Goal: Task Accomplishment & Management: Use online tool/utility

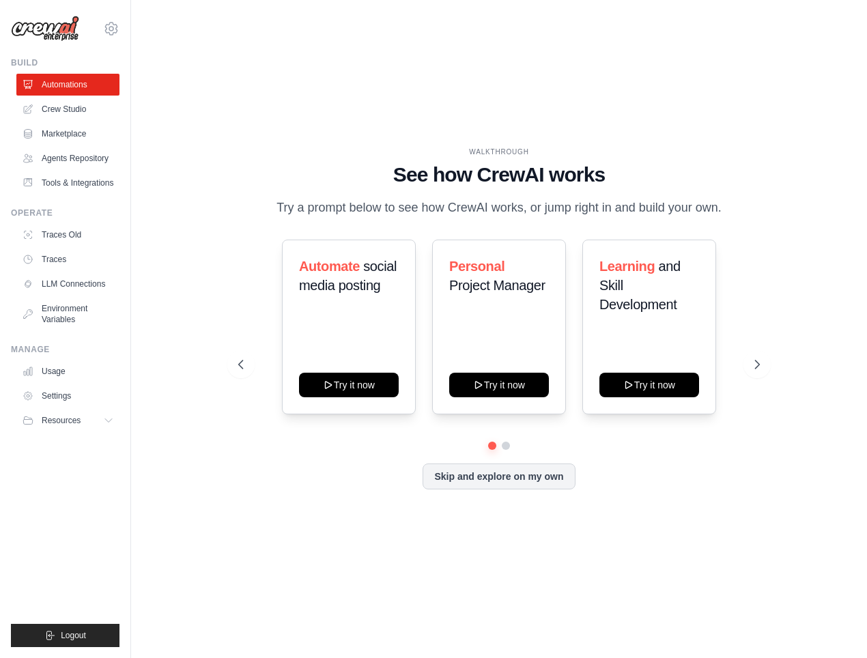
drag, startPoint x: 0, startPoint y: 0, endPoint x: 220, endPoint y: 433, distance: 485.5
click at [220, 433] on div "WALKTHROUGH See how [PERSON_NAME] works Try a prompt below to see how [PERSON_N…" at bounding box center [499, 329] width 692 height 631
click at [49, 102] on link "Crew Studio" at bounding box center [69, 109] width 103 height 22
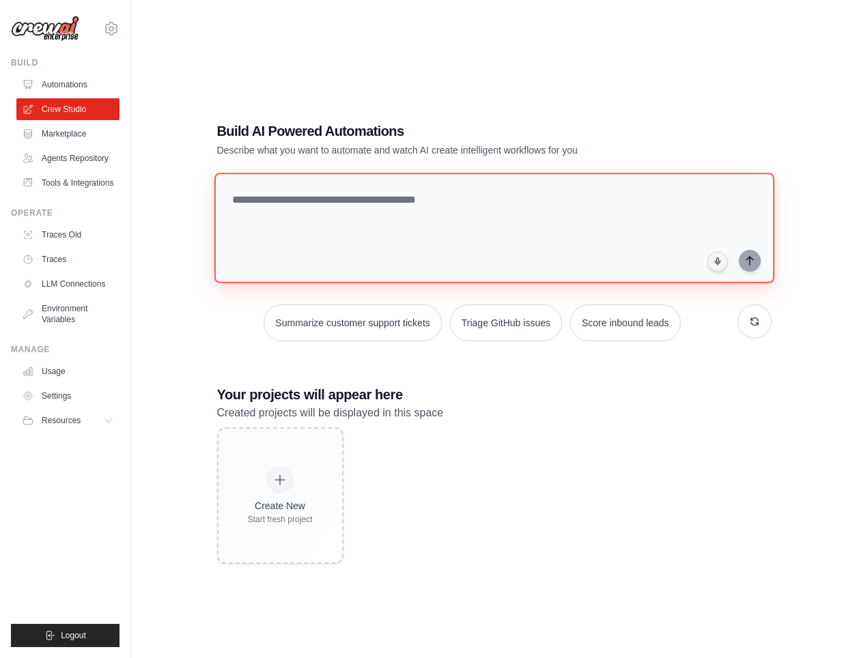
click at [361, 242] on textarea at bounding box center [494, 228] width 560 height 111
click at [58, 277] on link "LLM Connections" at bounding box center [69, 284] width 103 height 22
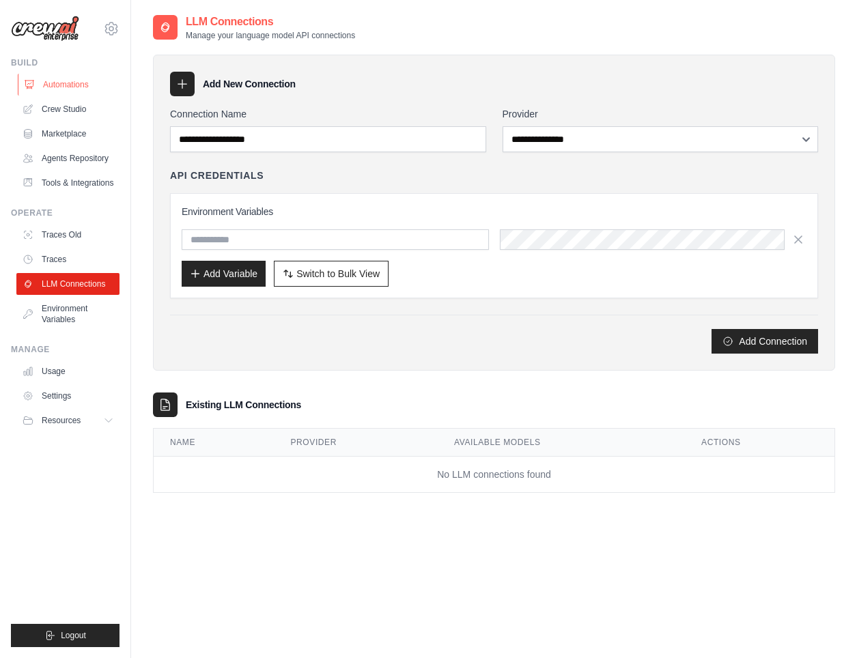
click at [68, 85] on link "Automations" at bounding box center [69, 85] width 103 height 22
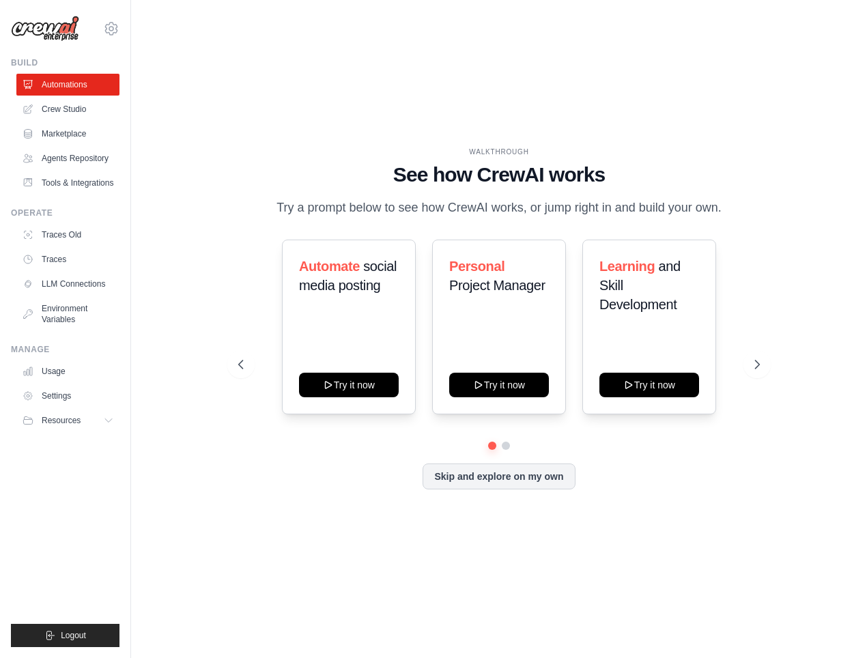
click at [70, 103] on link "Crew Studio" at bounding box center [67, 109] width 103 height 22
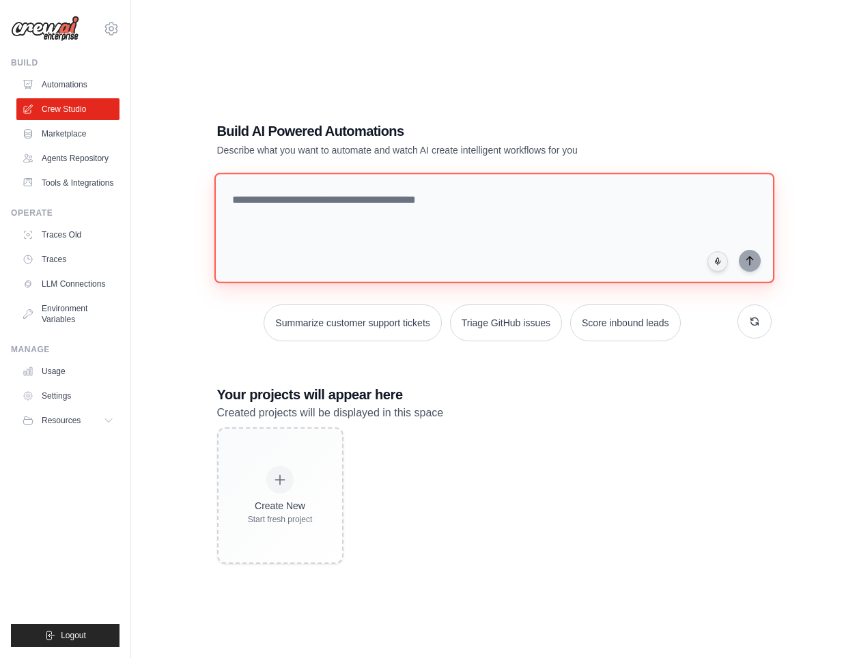
click at [347, 231] on textarea at bounding box center [494, 228] width 560 height 111
type textarea "**********"
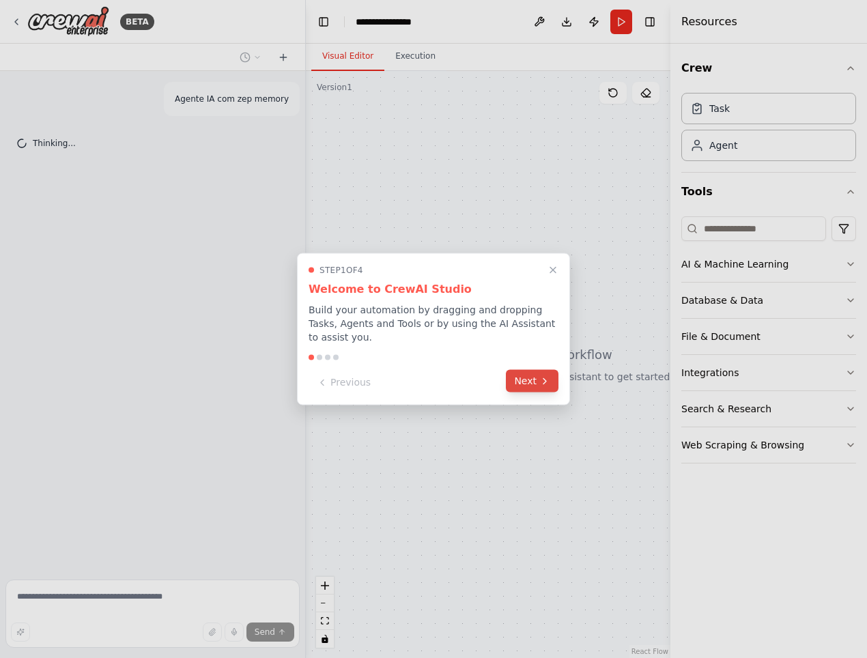
click at [535, 381] on button "Next" at bounding box center [532, 381] width 53 height 23
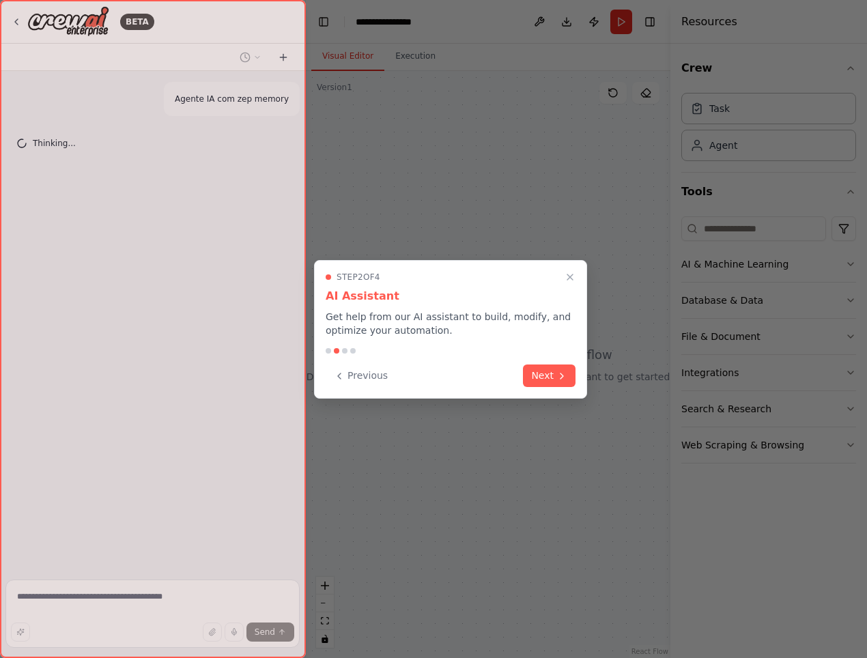
click at [535, 381] on button "Next" at bounding box center [549, 376] width 53 height 23
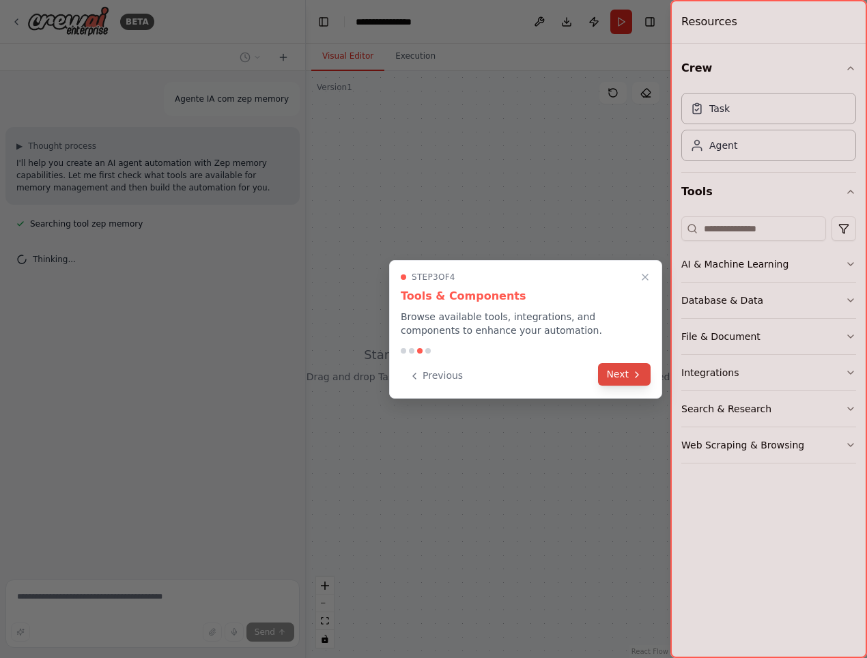
click at [608, 377] on button "Next" at bounding box center [624, 374] width 53 height 23
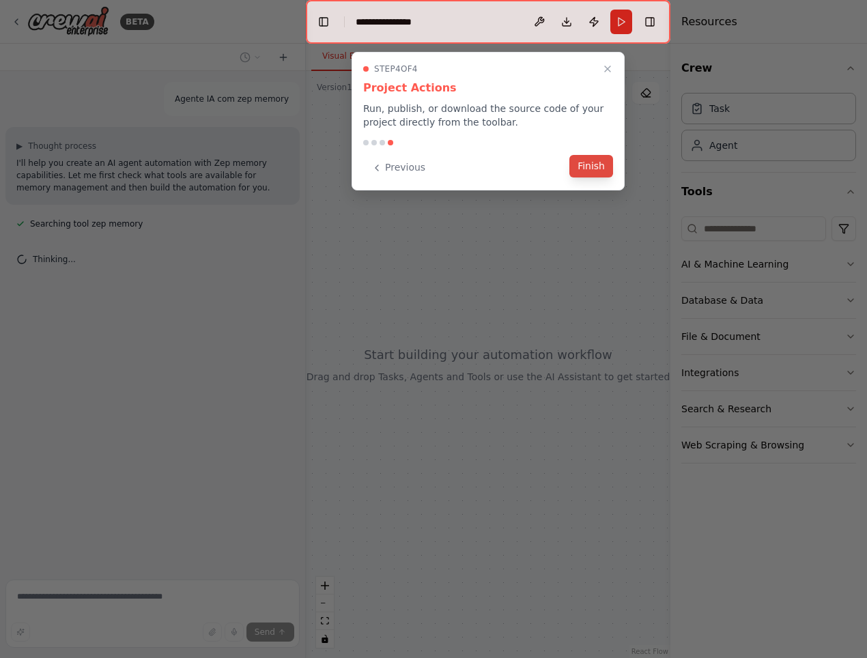
click at [588, 161] on button "Finish" at bounding box center [591, 166] width 44 height 23
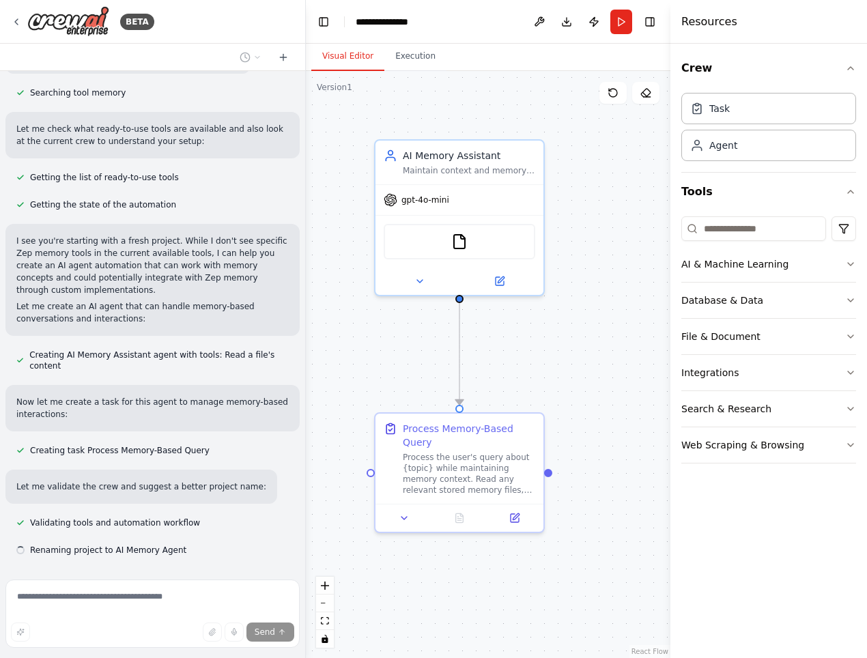
scroll to position [231, 0]
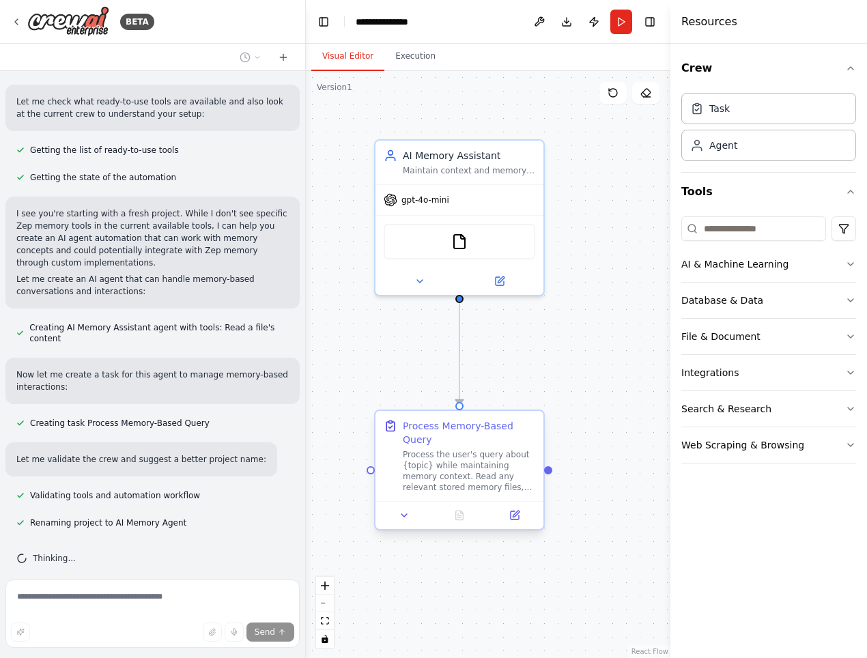
click at [447, 461] on div "Process the user's query about {topic} while maintaining memory context. Read a…" at bounding box center [469, 471] width 132 height 44
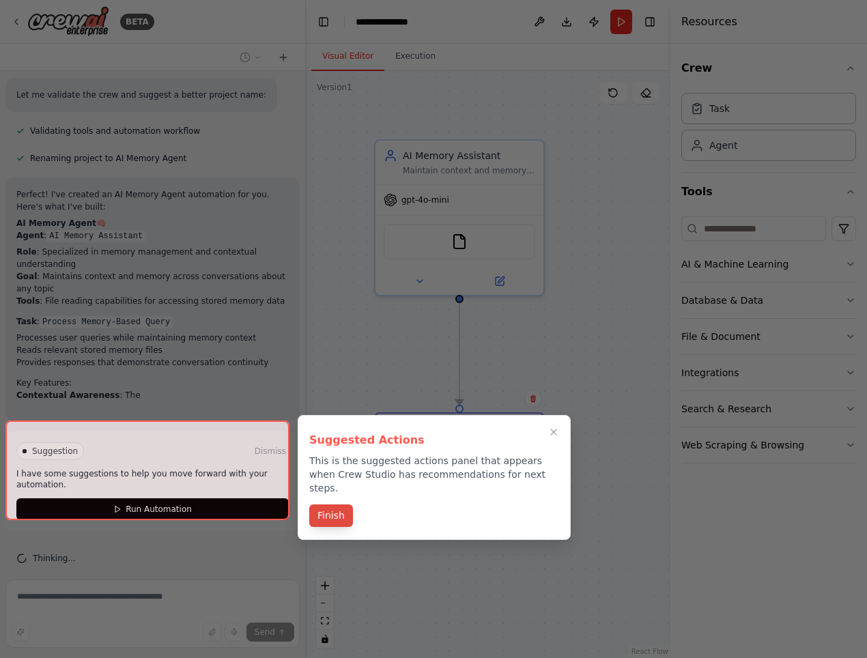
click at [335, 505] on button "Finish" at bounding box center [331, 516] width 44 height 23
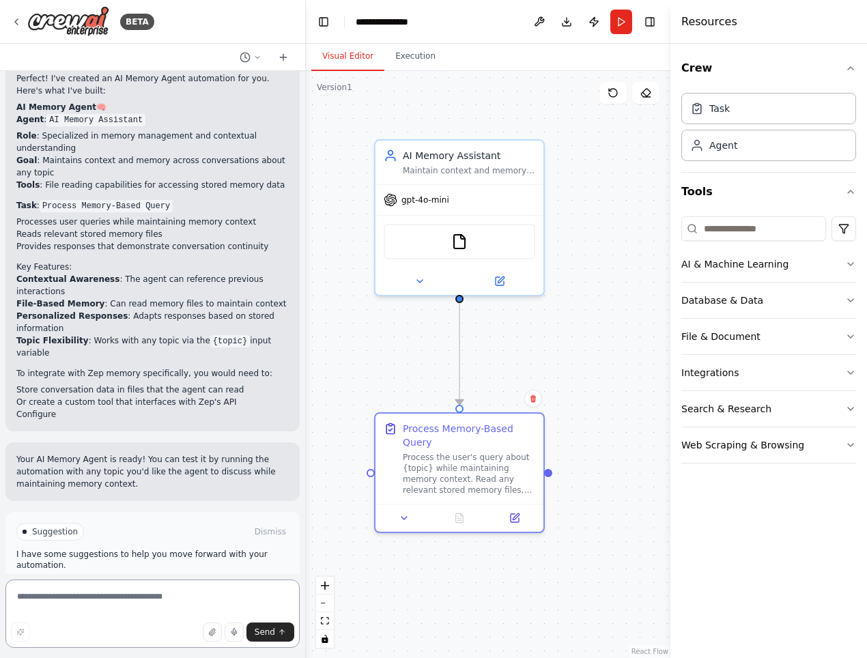
scroll to position [724, 0]
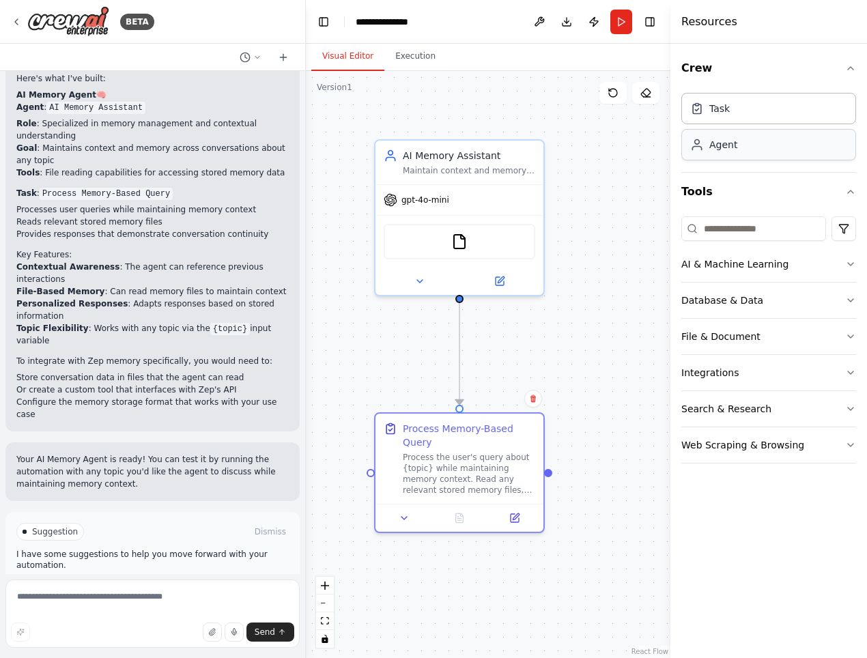
click at [764, 157] on div "Agent" at bounding box center [768, 144] width 175 height 31
click at [102, 579] on button "Run Automation" at bounding box center [152, 590] width 272 height 22
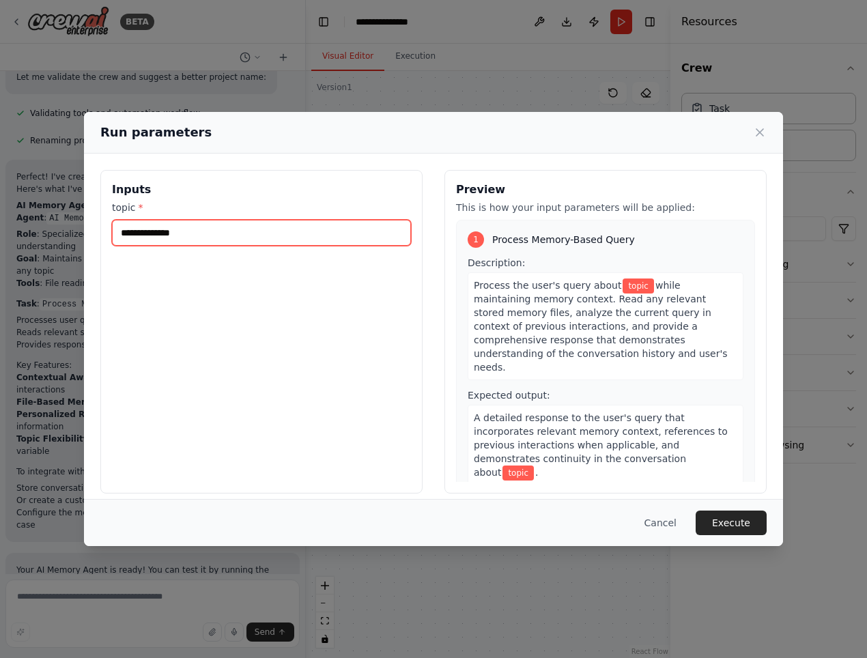
click at [197, 230] on input "topic *" at bounding box center [261, 233] width 299 height 26
click at [244, 360] on div "Inputs topic *" at bounding box center [261, 332] width 322 height 324
click at [728, 520] on button "Execute" at bounding box center [731, 523] width 71 height 25
click at [187, 236] on input "topic *" at bounding box center [261, 233] width 299 height 26
type input "**********"
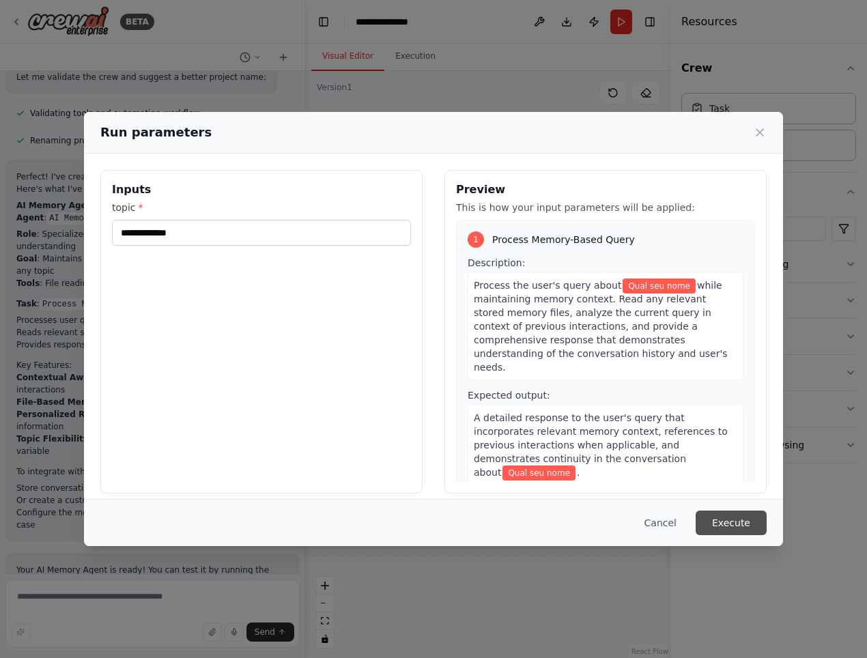
click at [738, 513] on button "Execute" at bounding box center [731, 523] width 71 height 25
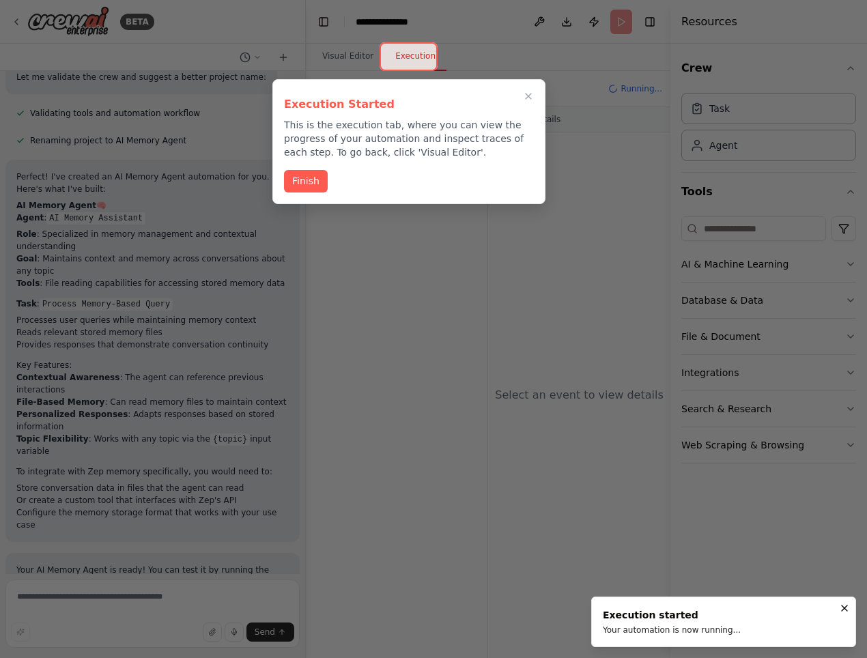
click at [299, 165] on div "Execution Started This is the execution tab, where you can view the progress of…" at bounding box center [408, 141] width 273 height 125
click at [311, 181] on button "Finish" at bounding box center [306, 180] width 44 height 23
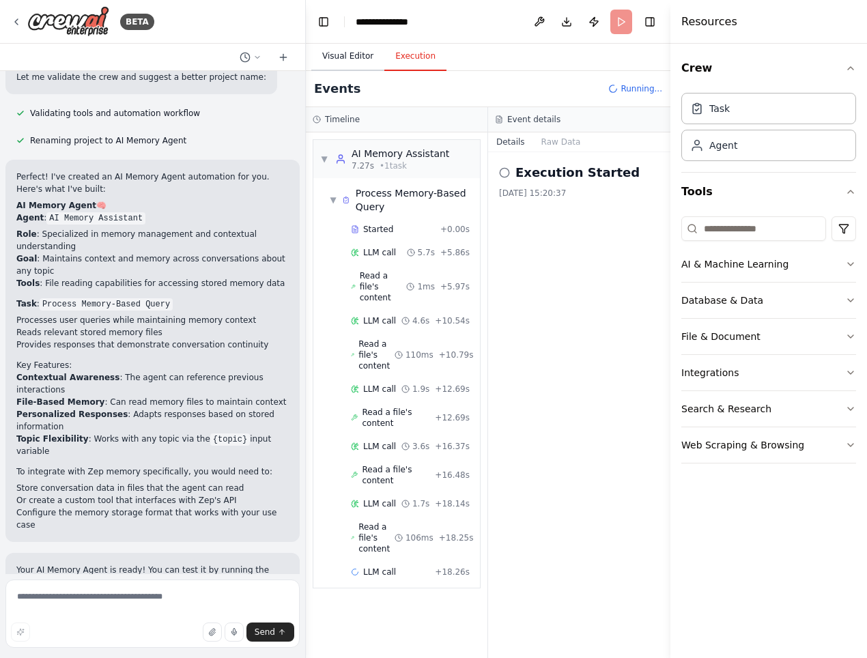
click at [349, 57] on button "Visual Editor" at bounding box center [347, 56] width 73 height 29
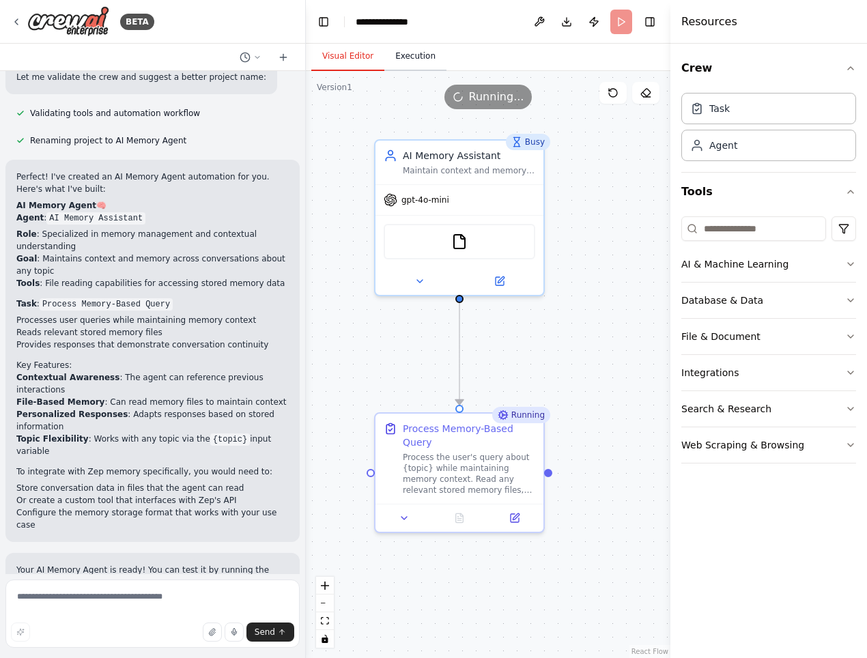
click at [403, 64] on button "Execution" at bounding box center [415, 56] width 62 height 29
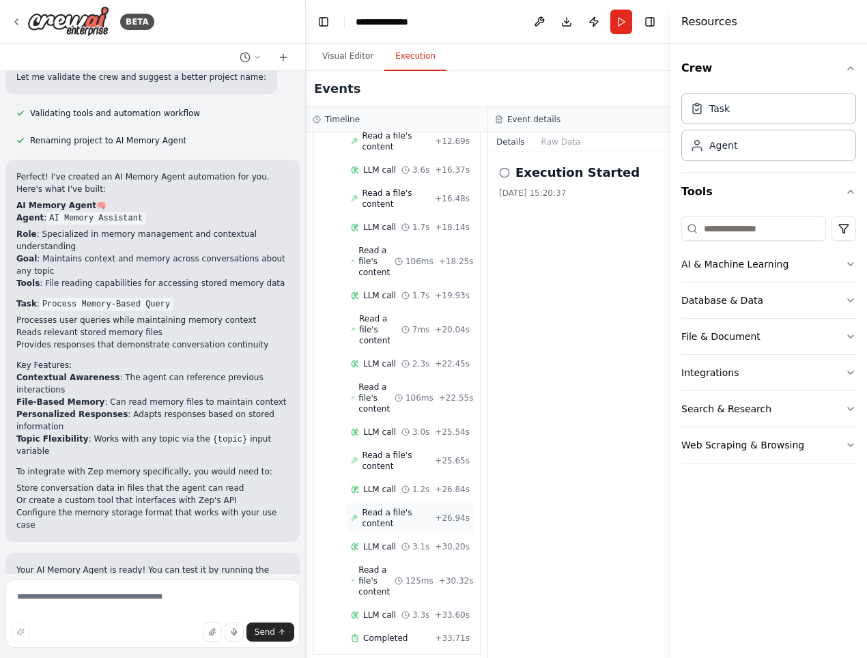
scroll to position [305, 0]
click at [543, 169] on h2 "Execution Started" at bounding box center [577, 172] width 124 height 19
click at [337, 58] on button "Visual Editor" at bounding box center [347, 56] width 73 height 29
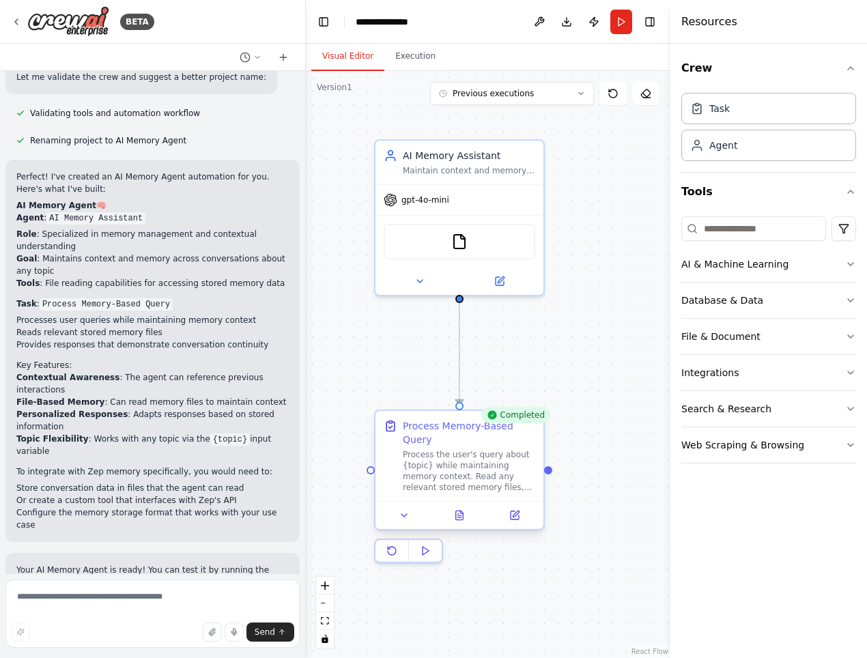
click at [438, 467] on div "Process the user's query about {topic} while maintaining memory context. Read a…" at bounding box center [469, 471] width 132 height 44
click at [457, 511] on icon at bounding box center [460, 515] width 8 height 9
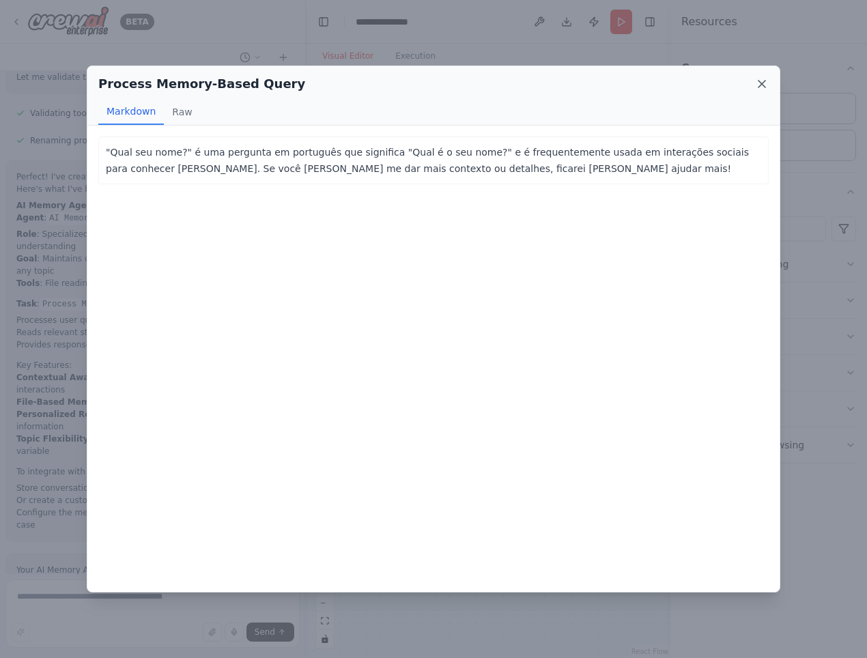
click at [761, 83] on icon at bounding box center [762, 84] width 7 height 7
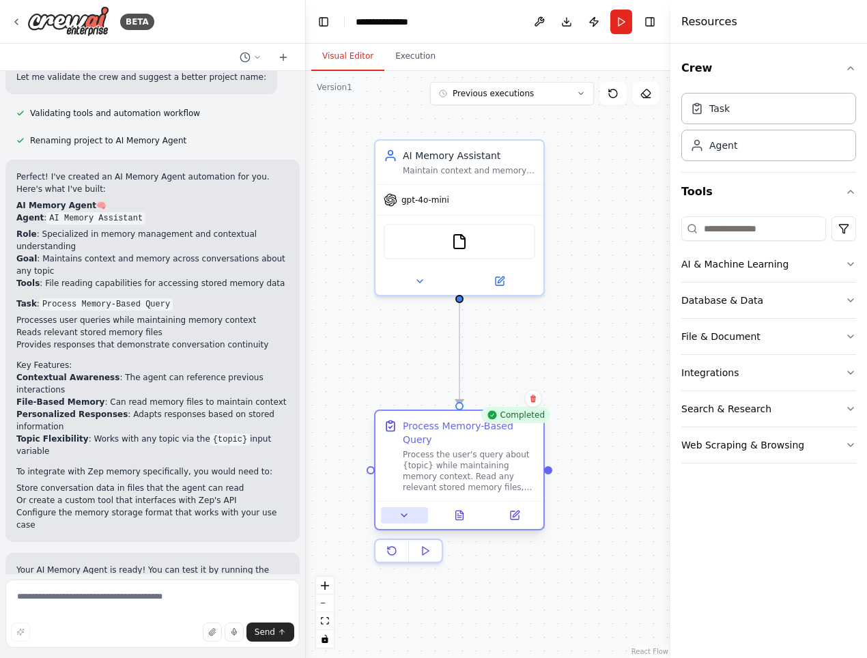
click at [408, 510] on icon at bounding box center [404, 515] width 11 height 11
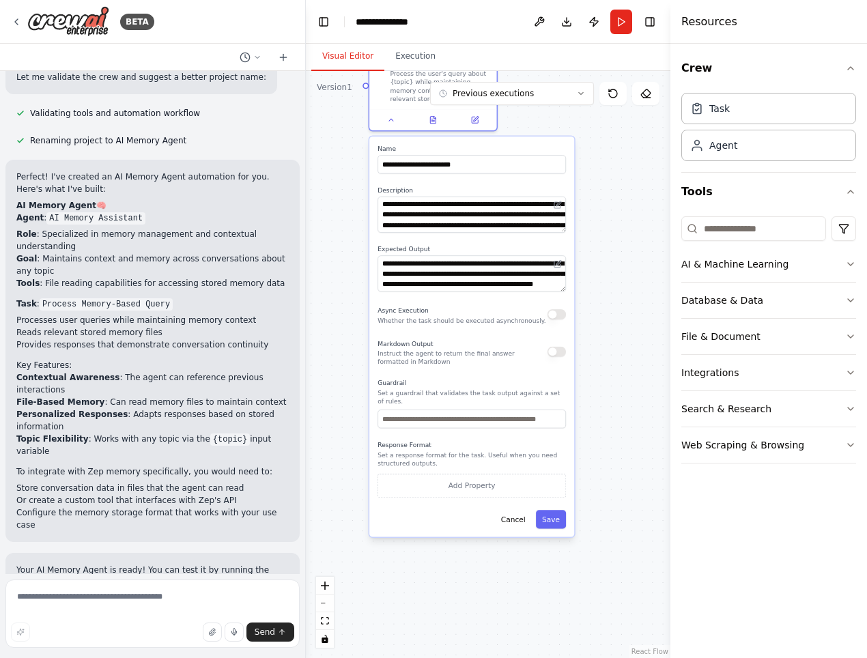
drag, startPoint x: 374, startPoint y: 561, endPoint x: 369, endPoint y: 218, distance: 343.5
click at [369, 218] on div ".deletable-edge-delete-btn { width: 20px; height: 20px; border: 0px solid #ffff…" at bounding box center [488, 364] width 365 height 587
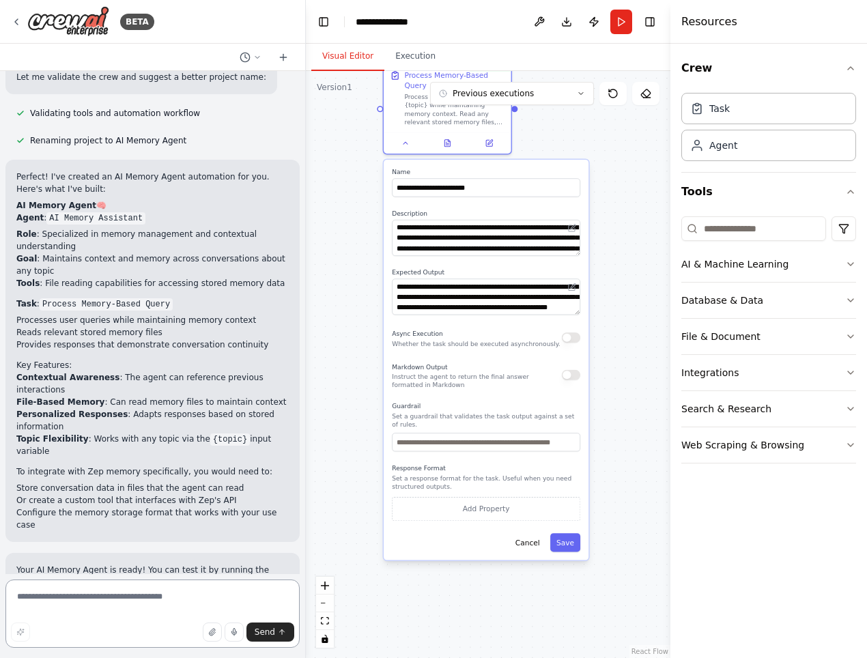
click at [118, 594] on textarea at bounding box center [152, 614] width 294 height 68
type textarea "*"
type textarea "**********"
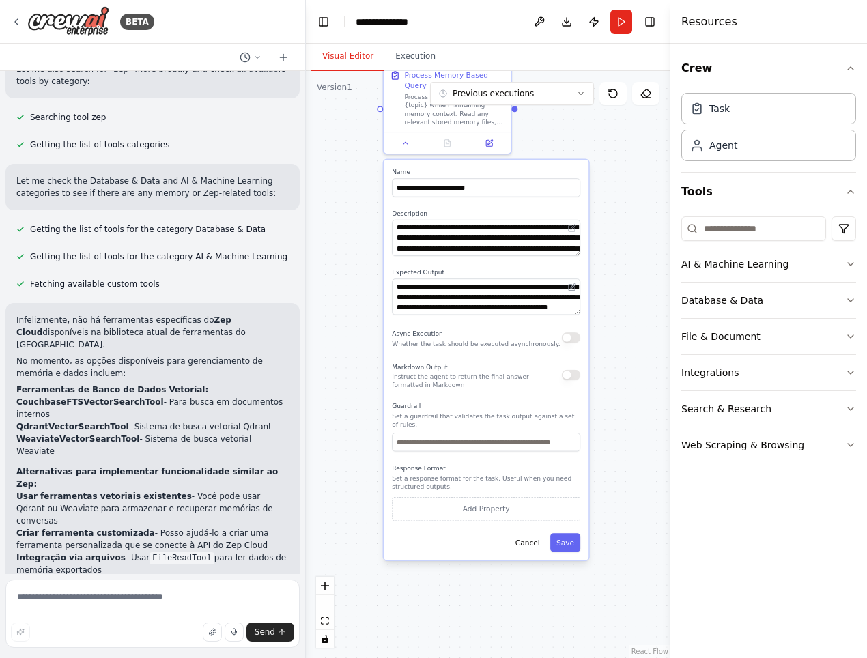
scroll to position [1367, 0]
